Goal: Transaction & Acquisition: Purchase product/service

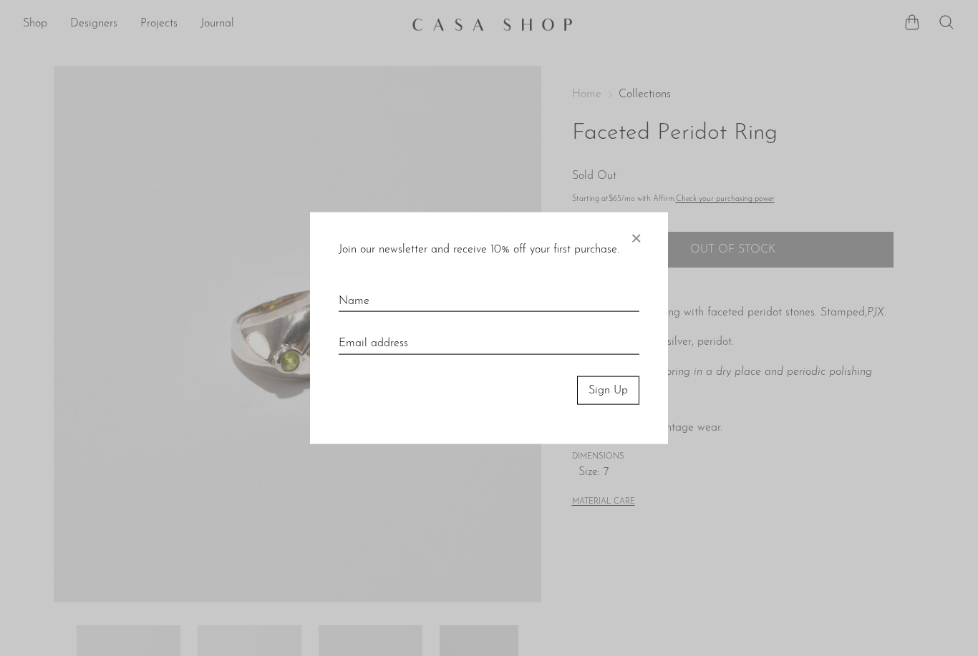
click at [28, 24] on div at bounding box center [489, 328] width 978 height 656
click at [635, 237] on span "×" at bounding box center [636, 235] width 14 height 46
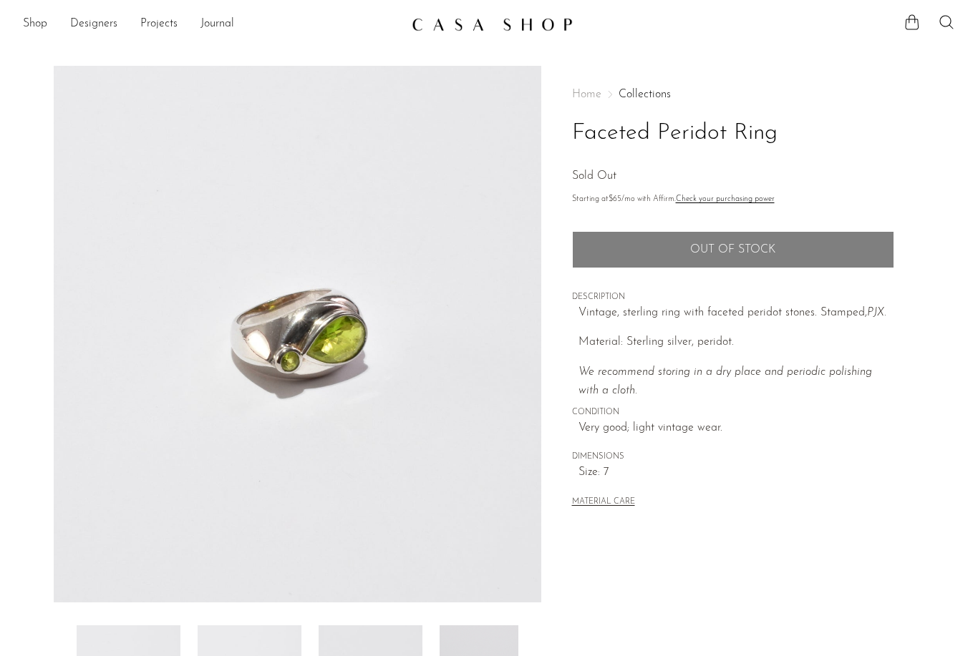
click at [35, 26] on link "Shop" at bounding box center [35, 24] width 24 height 19
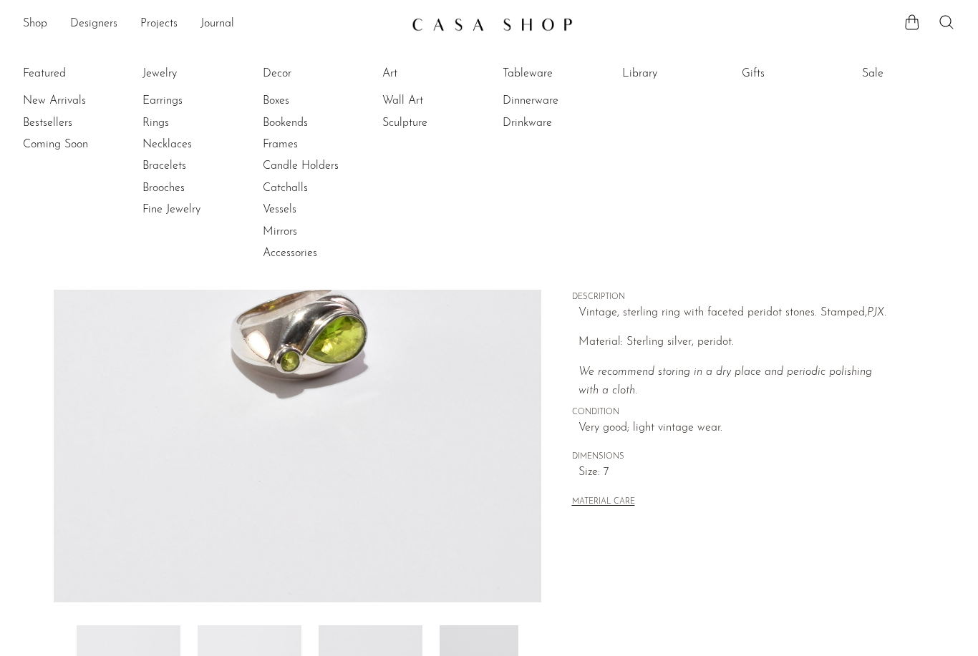
click at [150, 115] on link "Rings" at bounding box center [195, 123] width 107 height 16
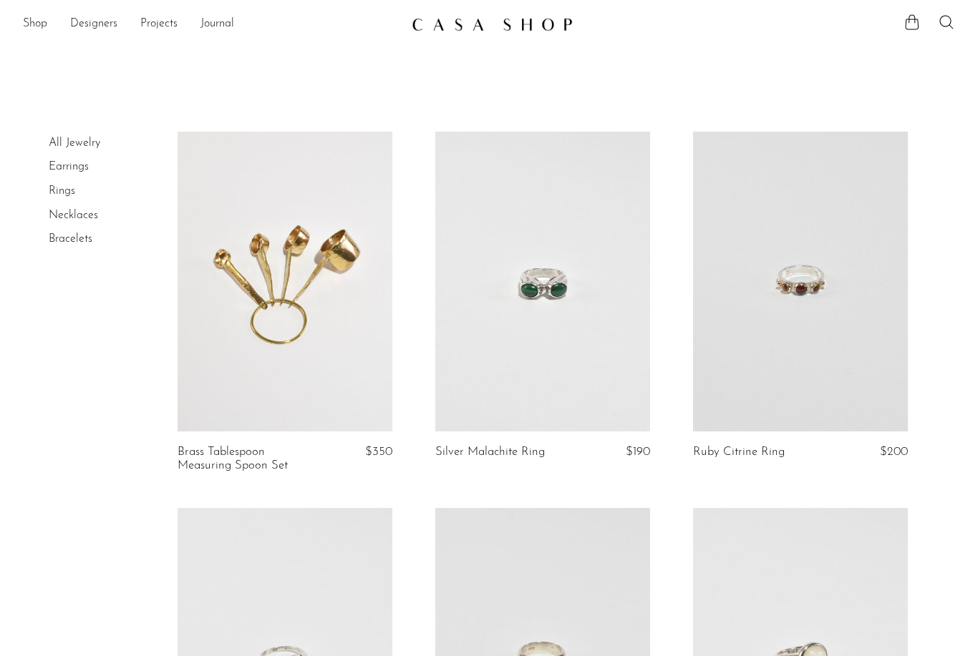
click at [572, 344] on link at bounding box center [542, 282] width 215 height 301
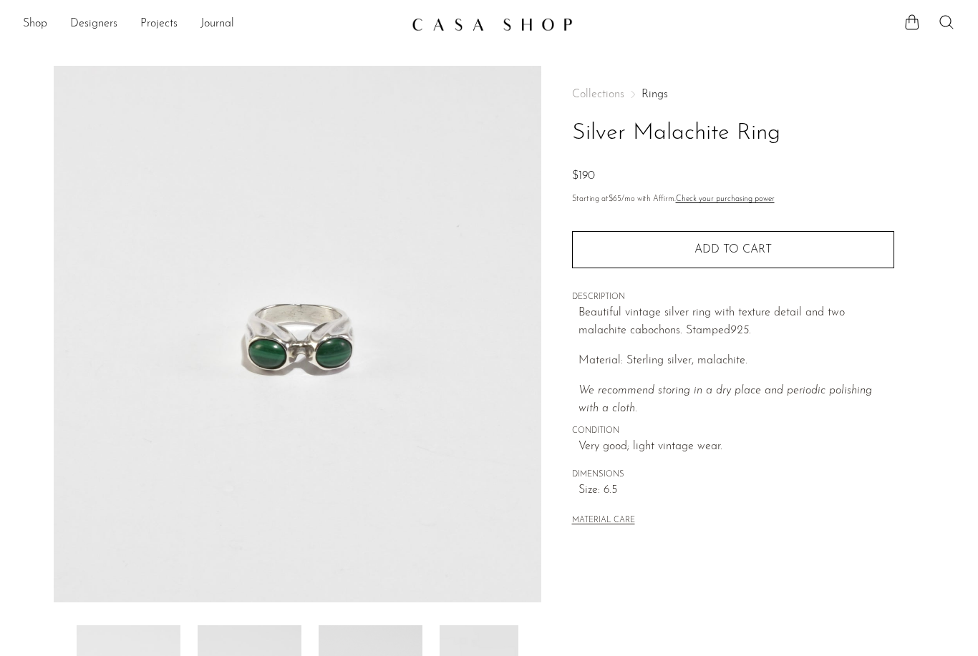
click at [694, 258] on button "Add to cart" at bounding box center [733, 249] width 322 height 37
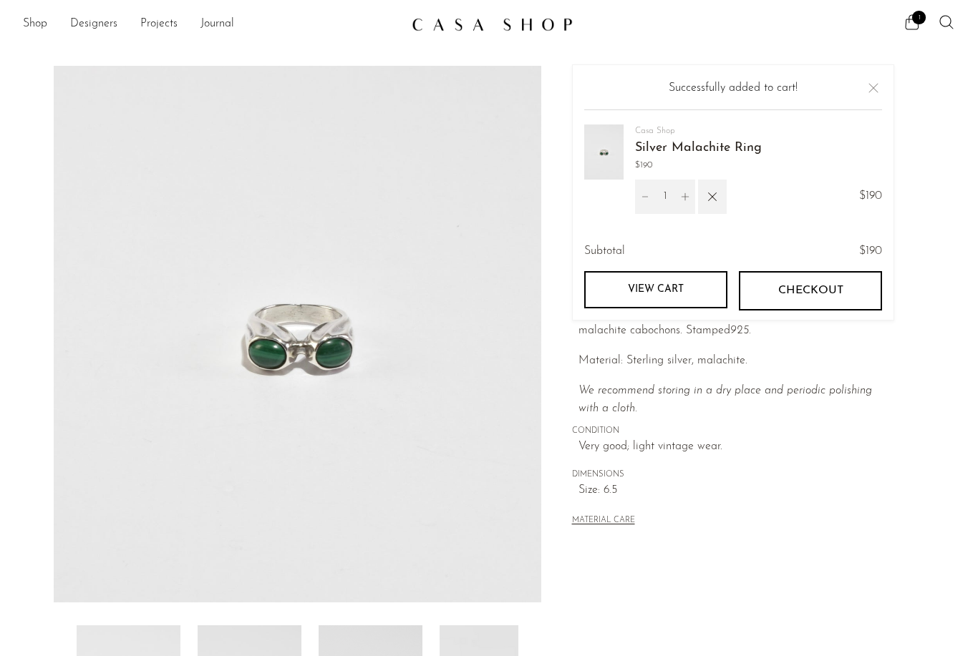
click at [816, 282] on button "Checkout" at bounding box center [810, 290] width 143 height 39
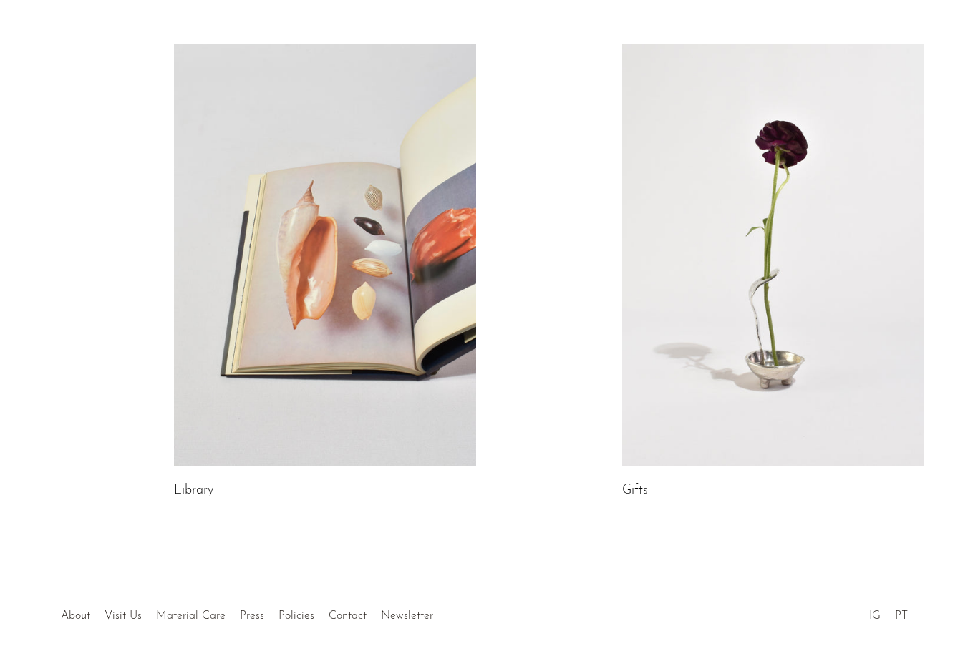
scroll to position [688, 0]
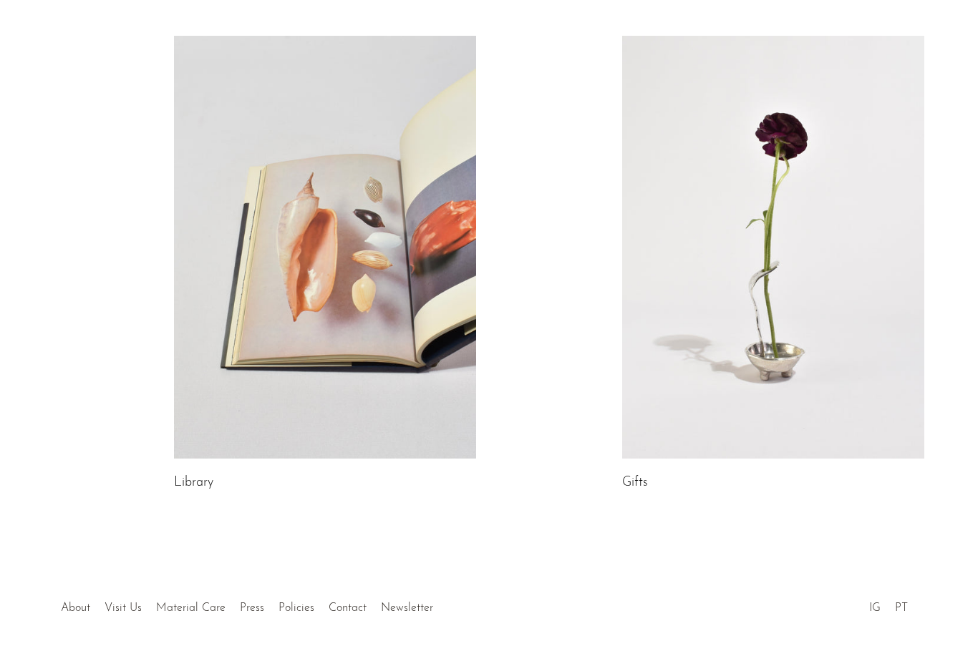
click at [869, 603] on link "IG" at bounding box center [874, 608] width 11 height 11
